Goal: Task Accomplishment & Management: Use online tool/utility

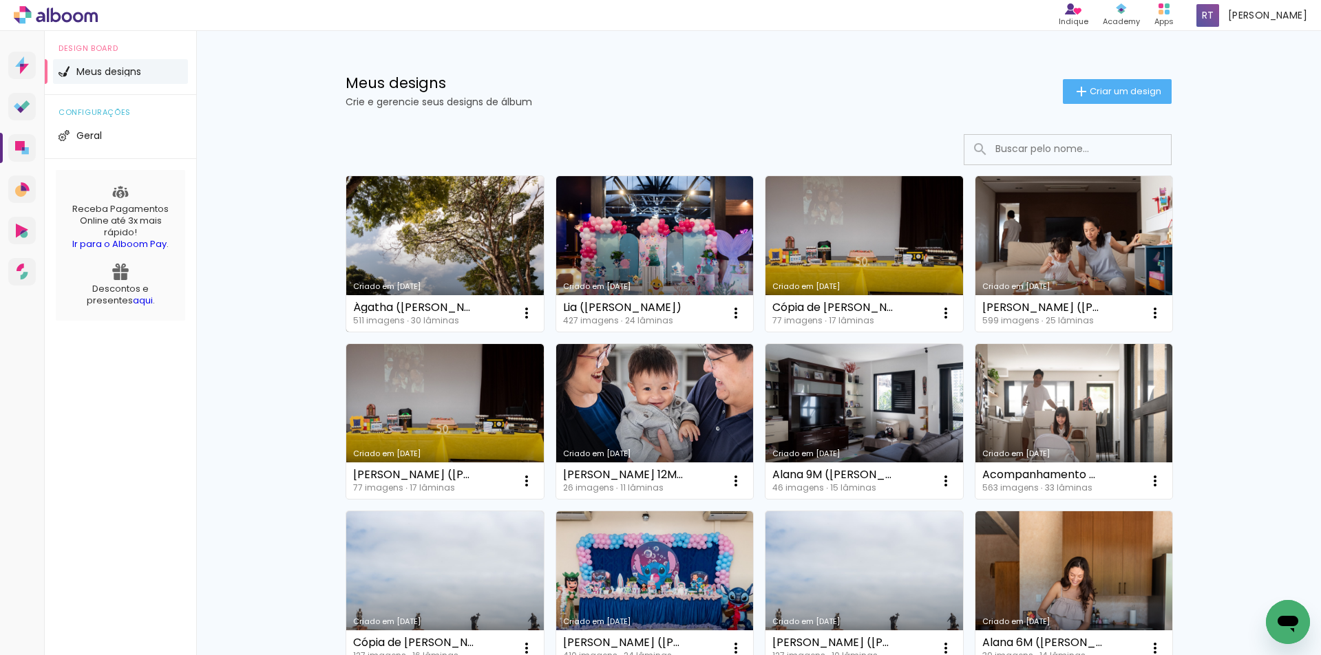
click at [492, 239] on link "Criado em [DATE]" at bounding box center [445, 254] width 198 height 156
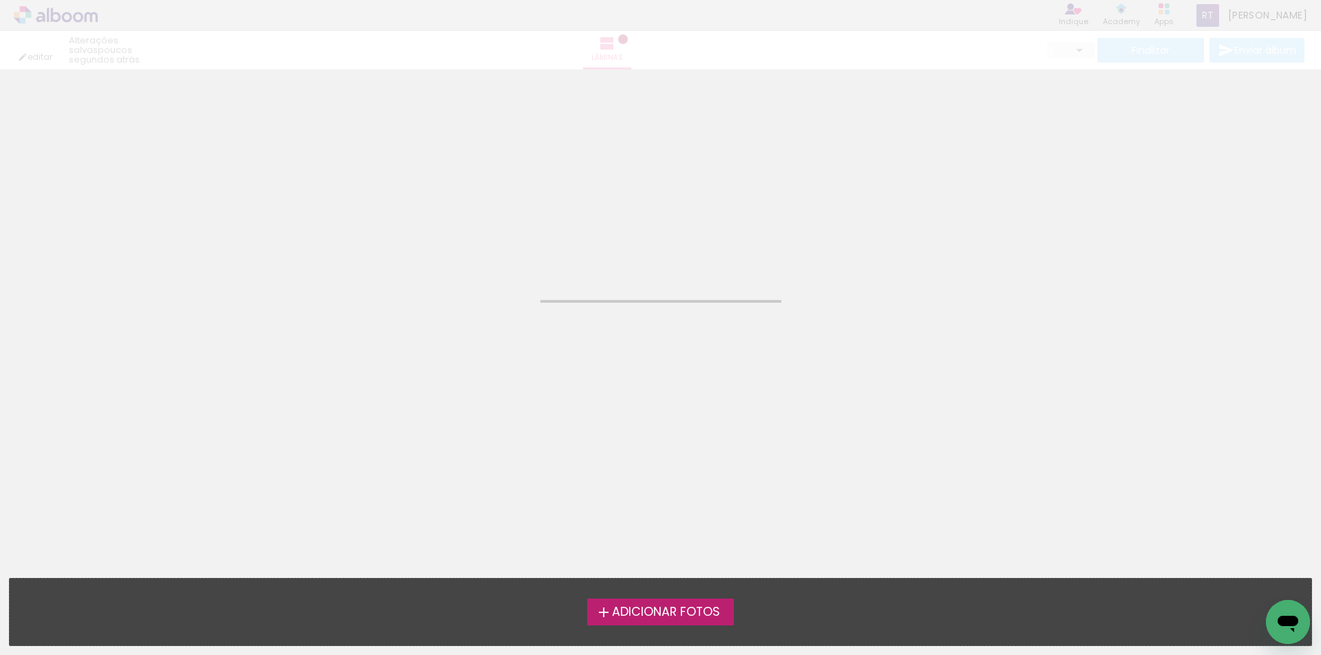
click at [492, 239] on neon-animated-pages "Confirmar Cancelar" at bounding box center [660, 363] width 1321 height 586
